Goal: Navigation & Orientation: Find specific page/section

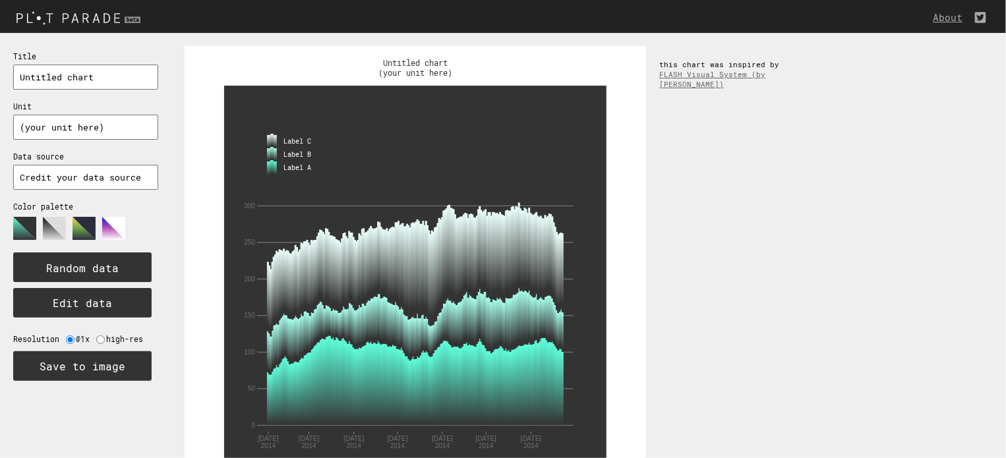
click at [53, 20] on img at bounding box center [80, 18] width 160 height 22
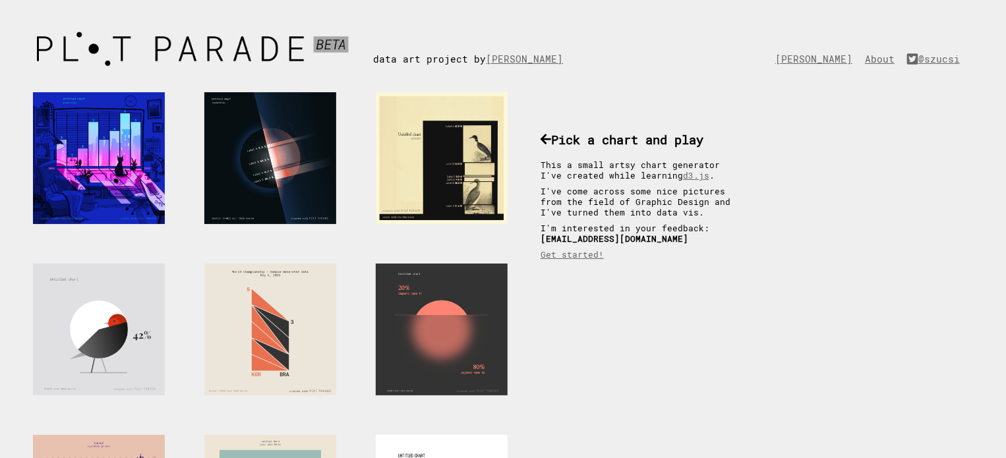
drag, startPoint x: 395, startPoint y: 177, endPoint x: 382, endPoint y: 179, distance: 12.7
drag, startPoint x: 382, startPoint y: 179, endPoint x: 366, endPoint y: 171, distance: 18.0
click at [366, 171] on link at bounding box center [441, 158] width 171 height 171
